Goal: Task Accomplishment & Management: Manage account settings

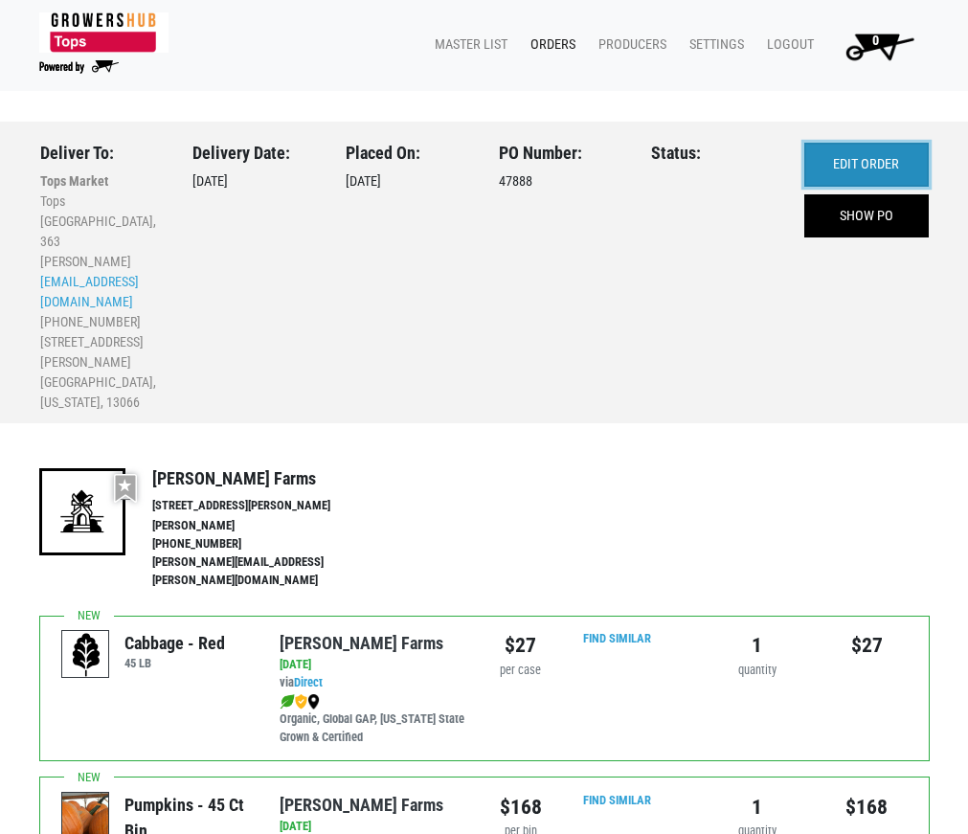
click at [827, 159] on link "EDIT ORDER" at bounding box center [866, 165] width 124 height 44
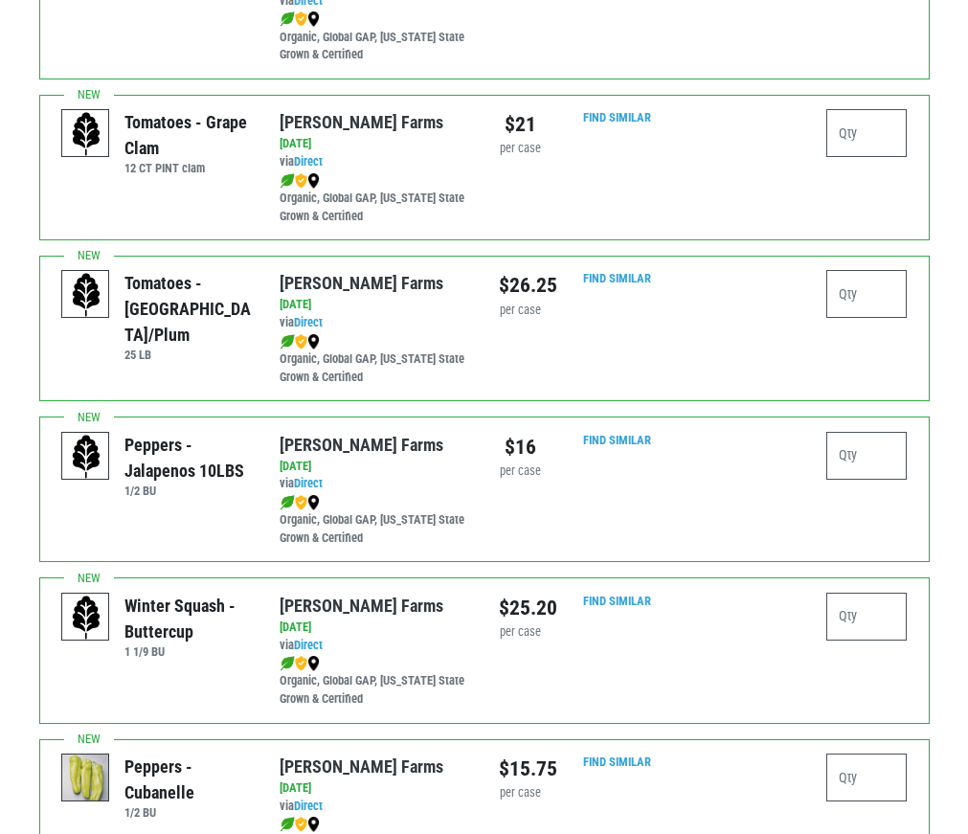
scroll to position [3350, 0]
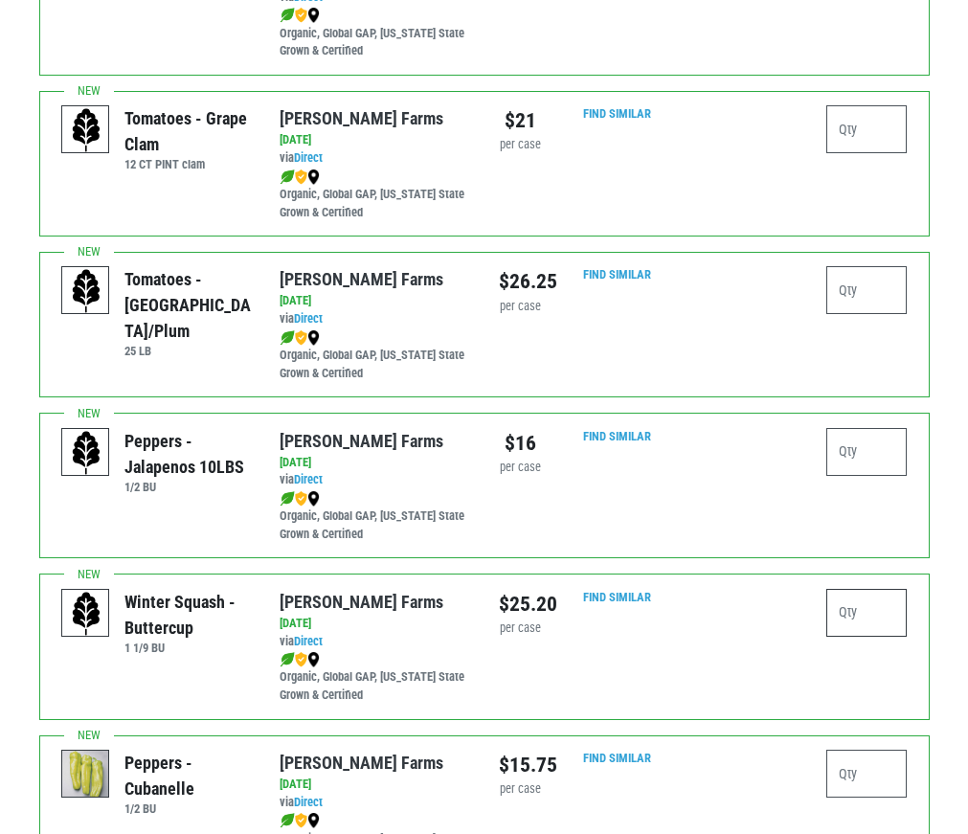
click at [866, 597] on input "number" at bounding box center [866, 613] width 80 height 48
type input "1"
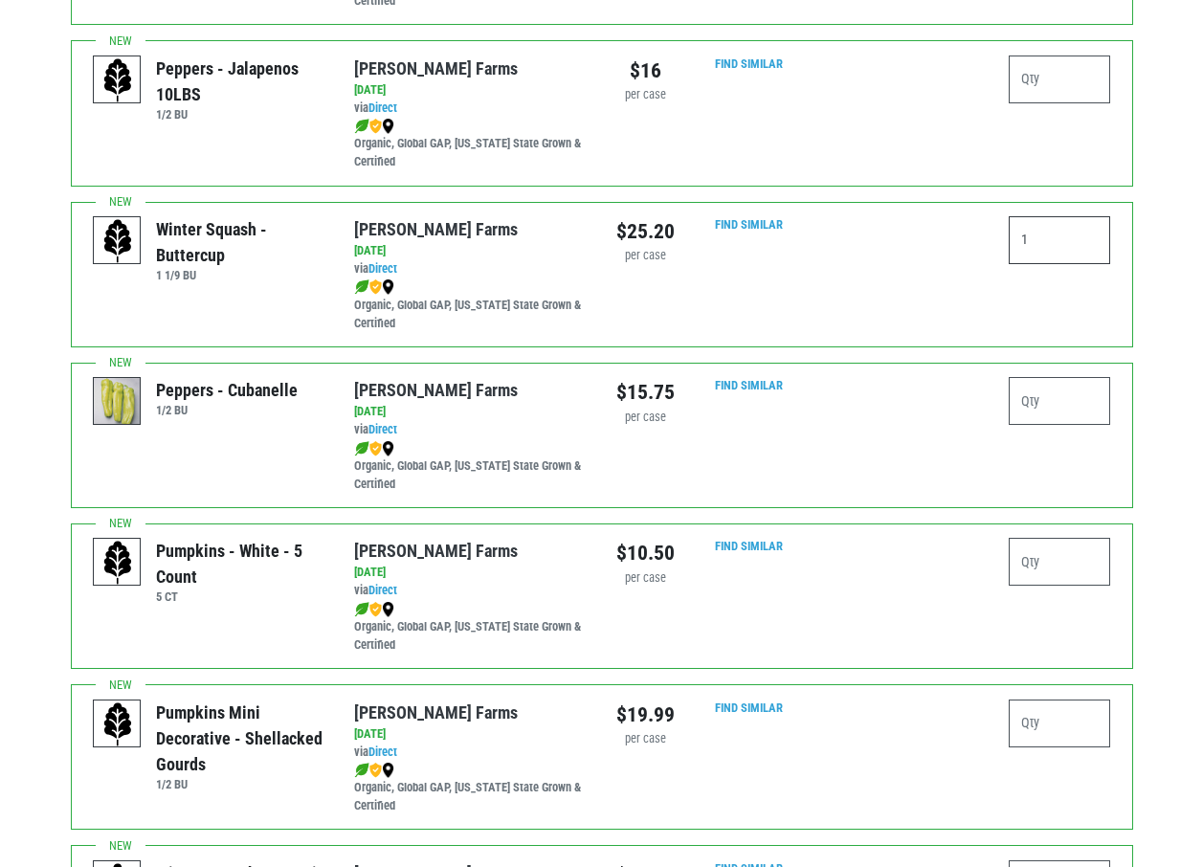
scroll to position [3637, 0]
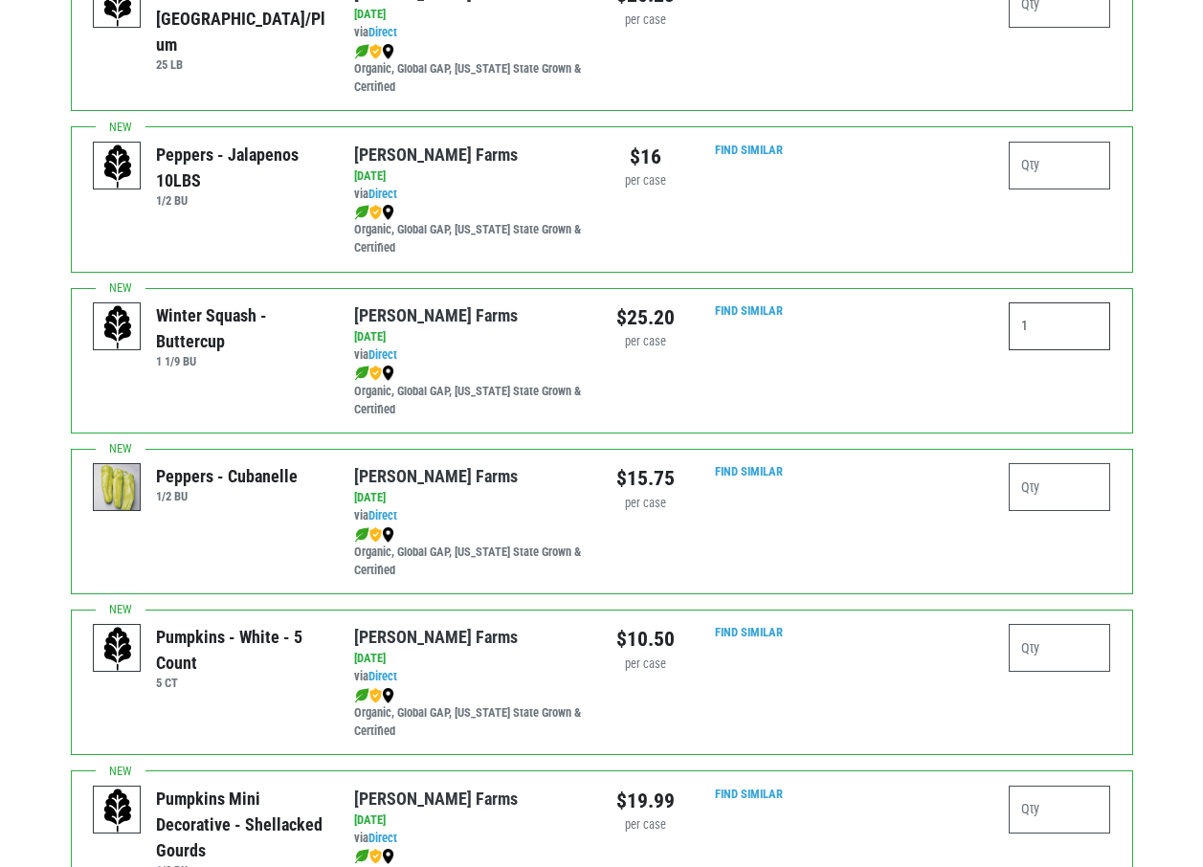
click at [967, 311] on input "1" at bounding box center [1060, 326] width 102 height 48
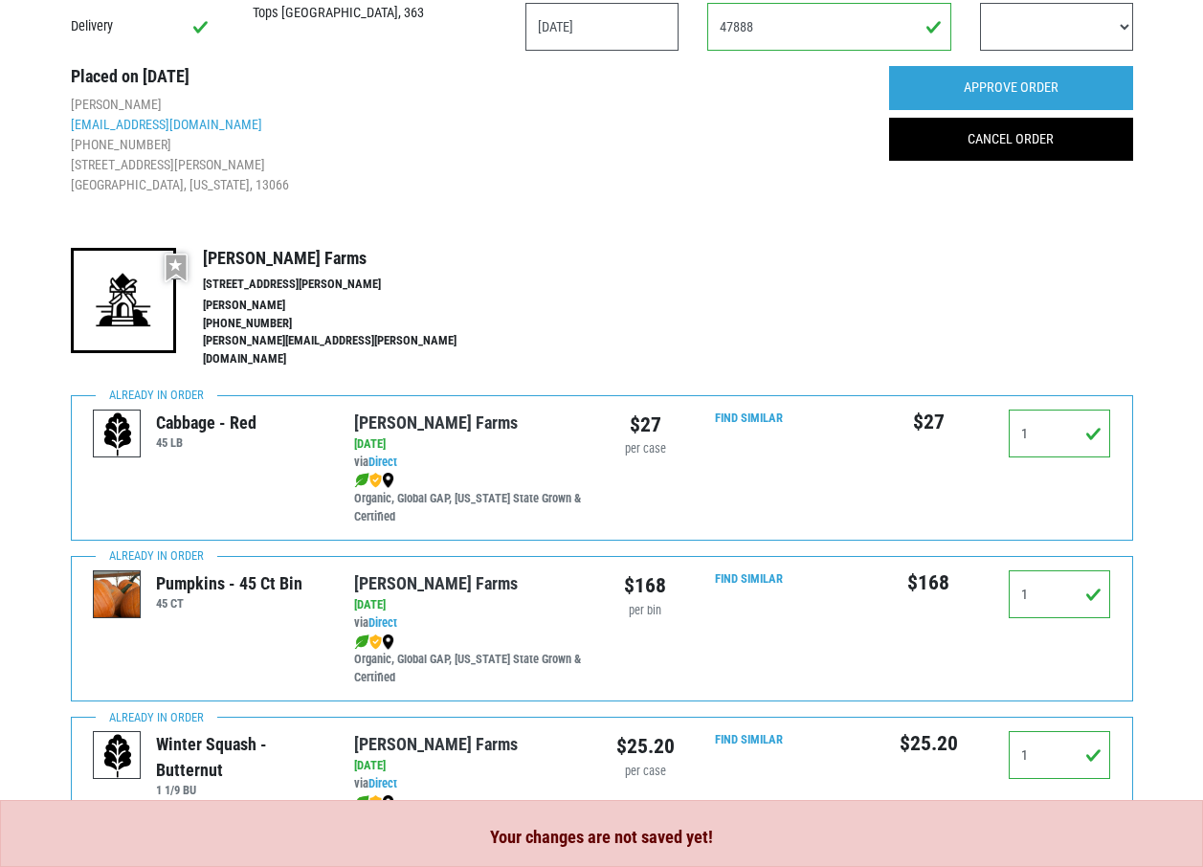
scroll to position [0, 0]
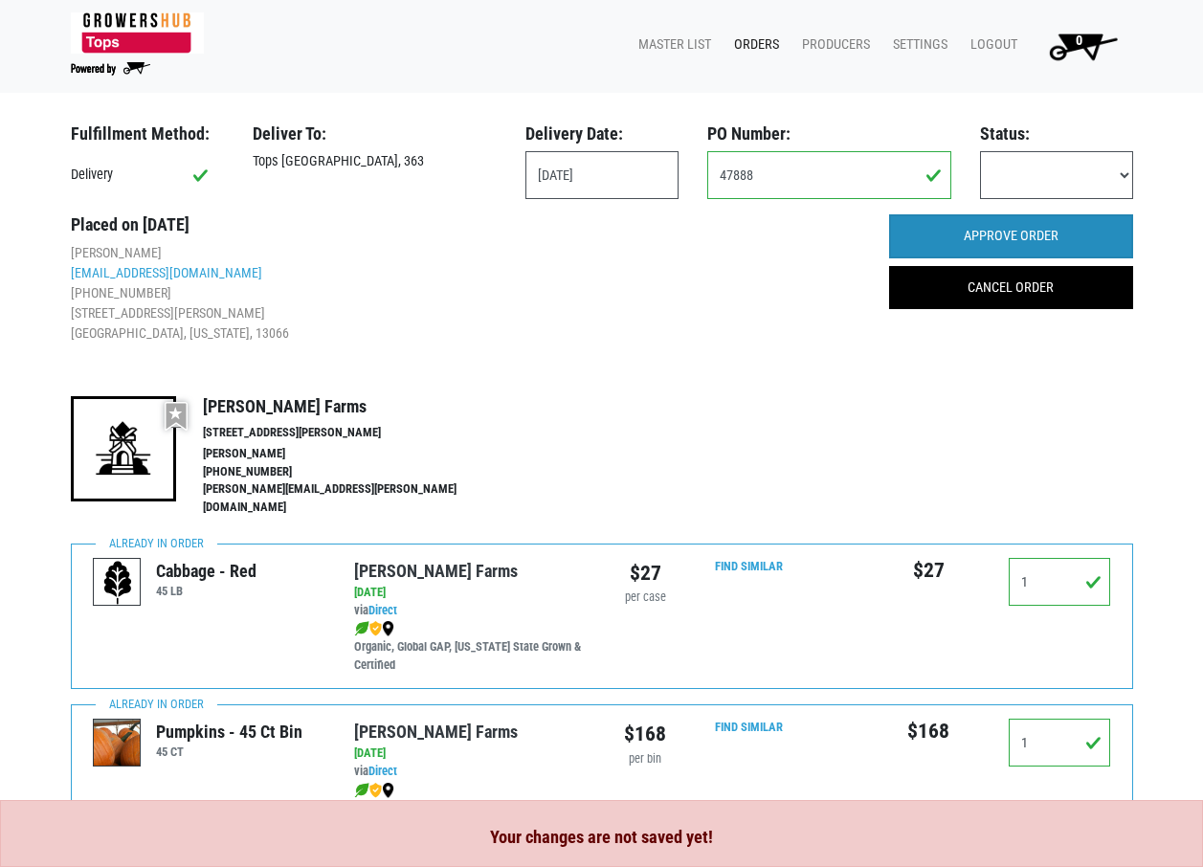
type input "1"
click at [967, 234] on input "APPROVE ORDER" at bounding box center [1011, 236] width 244 height 44
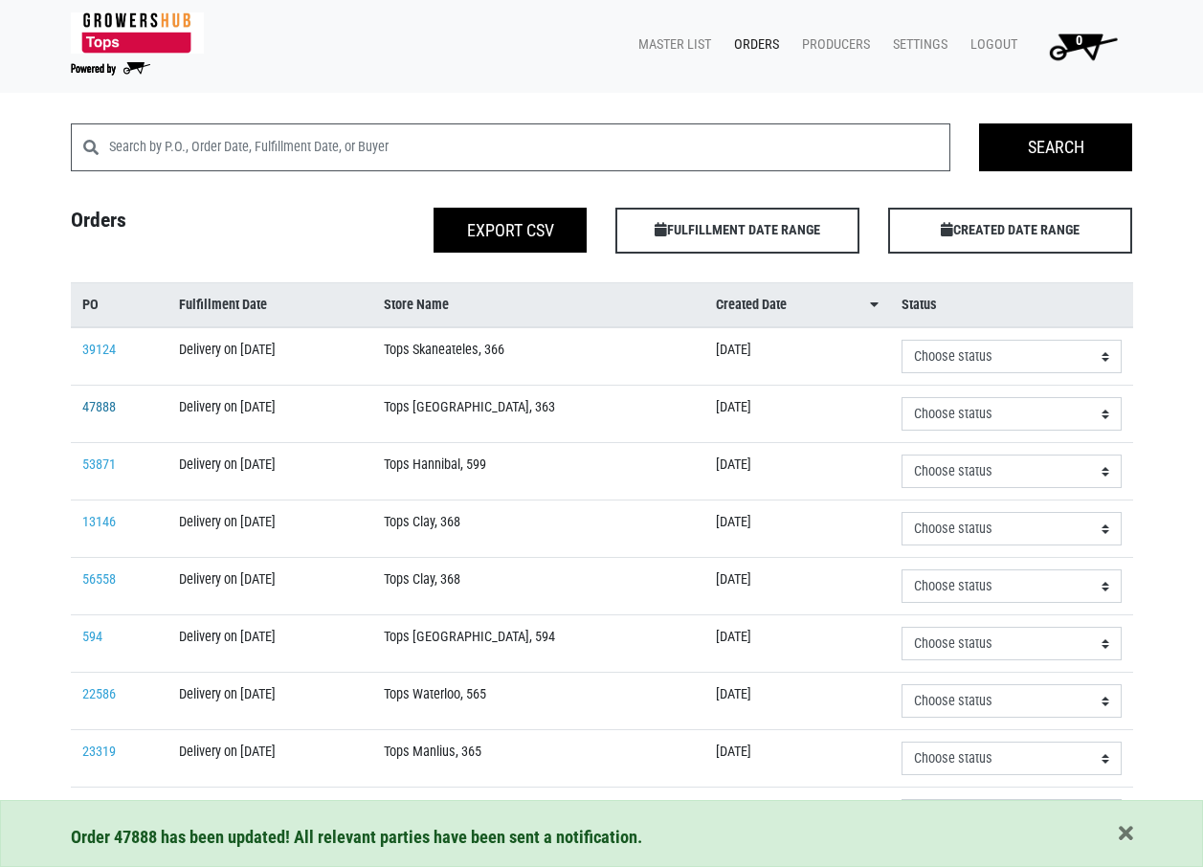
click at [96, 411] on link "47888" at bounding box center [98, 407] width 33 height 16
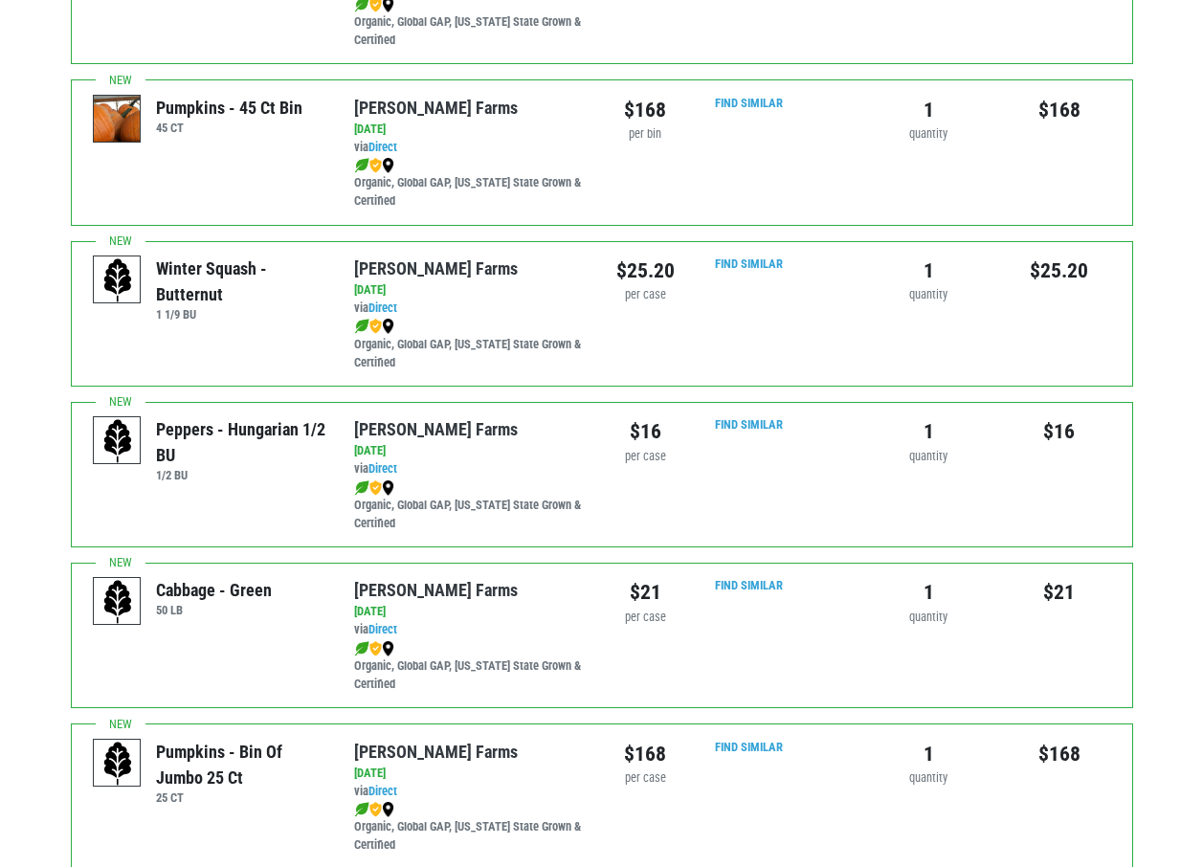
scroll to position [861, 0]
